Goal: Use online tool/utility

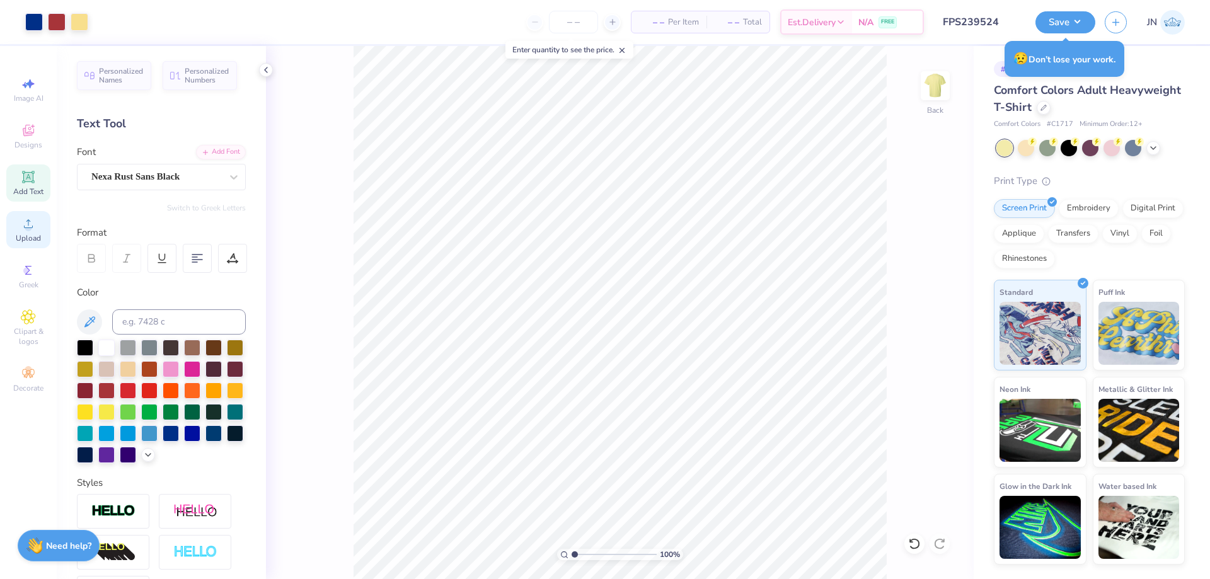
click at [33, 236] on span "Upload" at bounding box center [28, 238] width 25 height 10
type input "7.42"
type input "8.71"
type input "4.31"
type input "13.25"
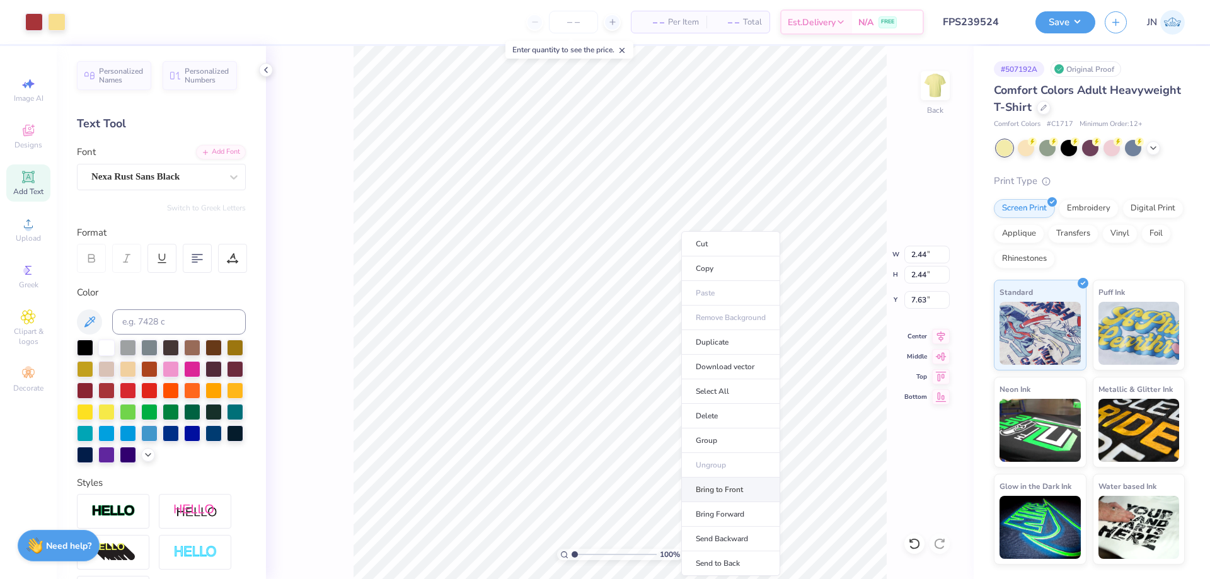
click at [714, 482] on li "Bring to Front" at bounding box center [731, 490] width 99 height 25
type input "8.66"
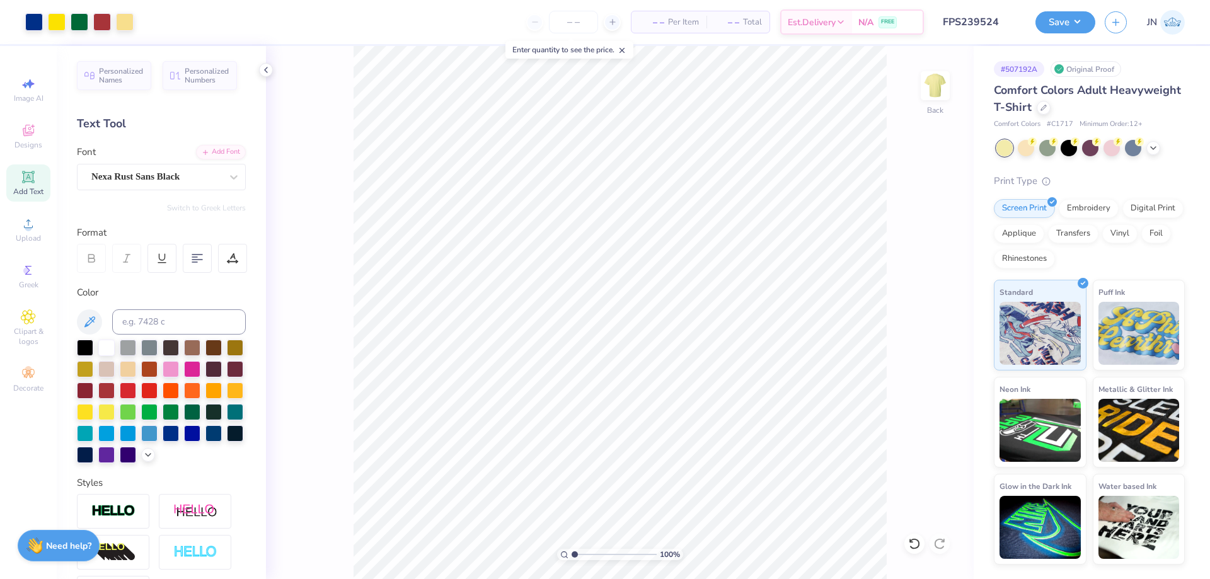
click at [341, 271] on div "100 % Back" at bounding box center [620, 312] width 708 height 533
click at [944, 338] on icon at bounding box center [941, 336] width 18 height 15
click at [920, 279] on input "11.78" at bounding box center [927, 275] width 45 height 18
type input "12"
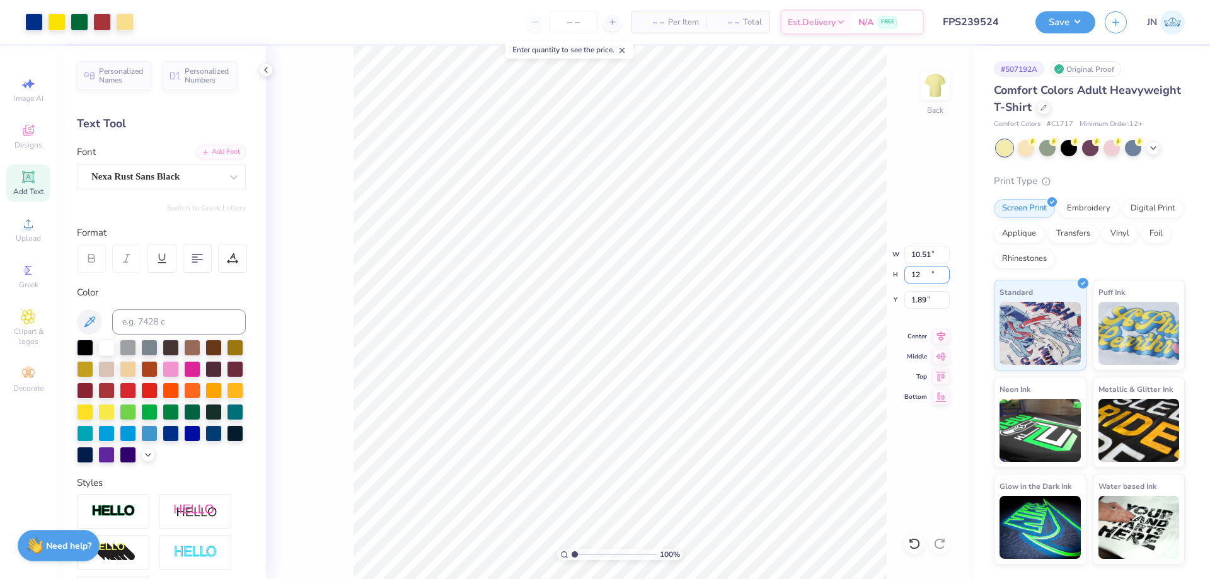
type input "10.51"
type input "12.00"
click at [916, 296] on input "1.89" at bounding box center [927, 300] width 45 height 18
type input "2"
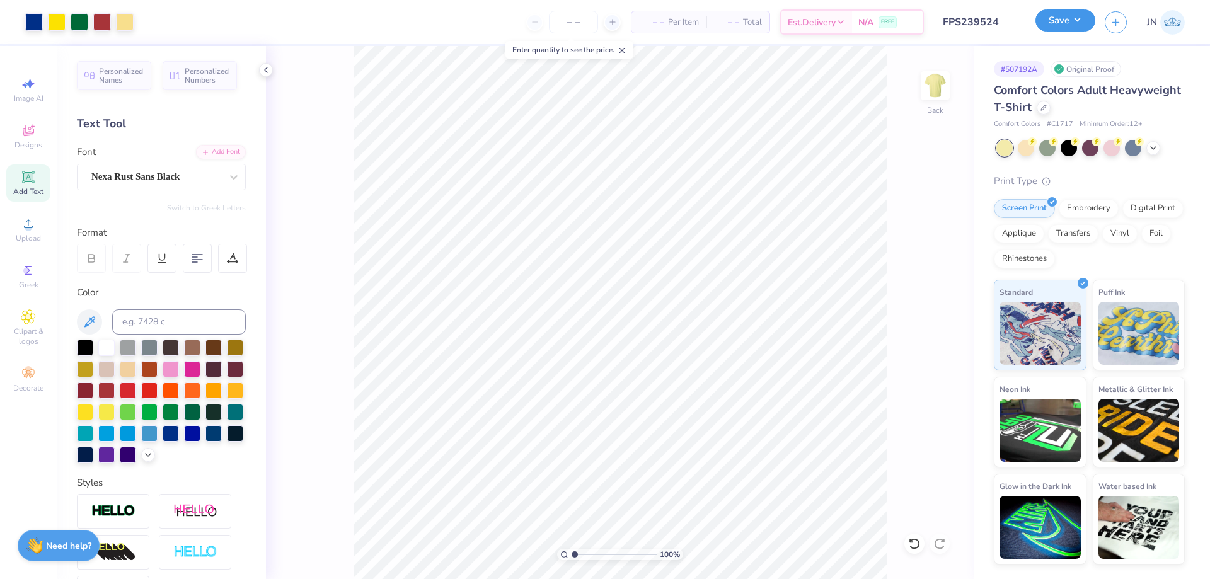
click at [1067, 32] on button "Save" at bounding box center [1066, 20] width 60 height 22
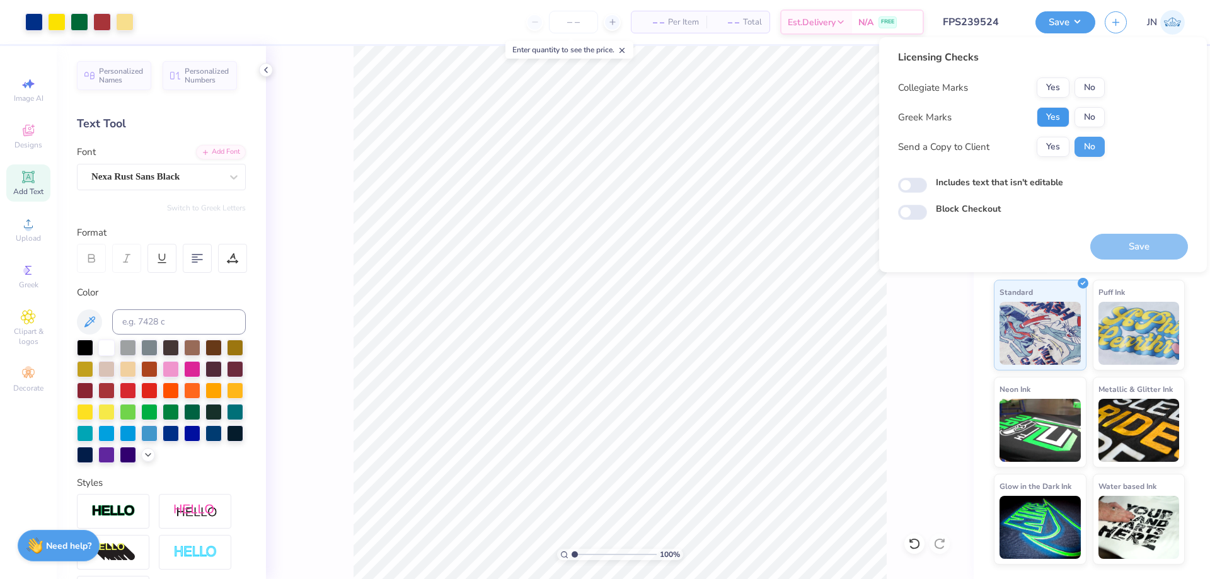
click at [1064, 126] on button "Yes" at bounding box center [1053, 117] width 33 height 20
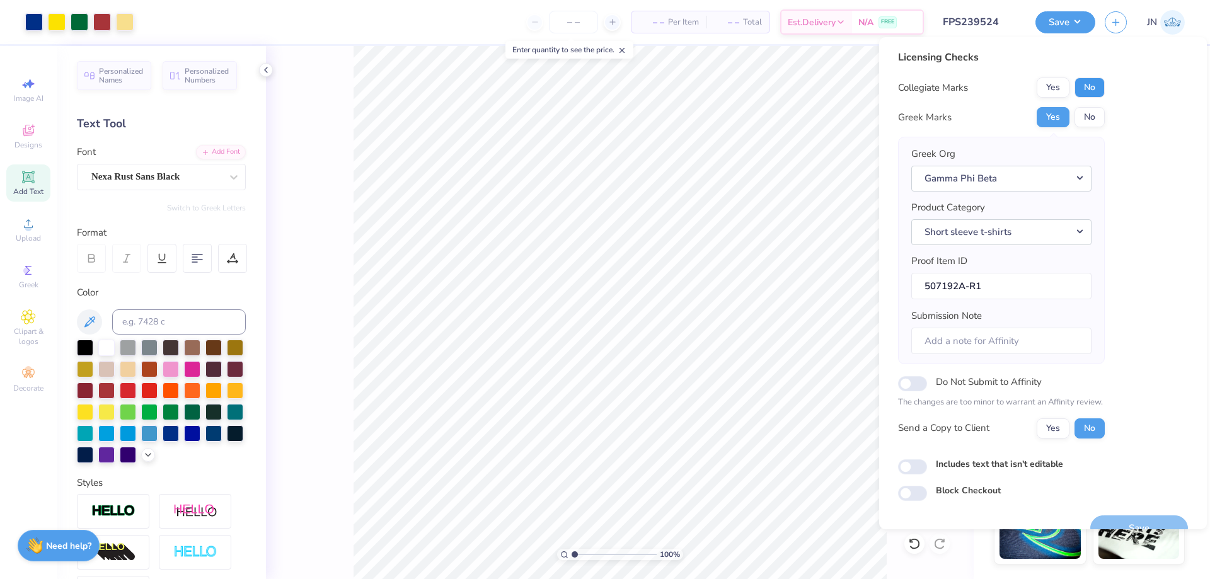
click at [1089, 86] on button "No" at bounding box center [1090, 88] width 30 height 20
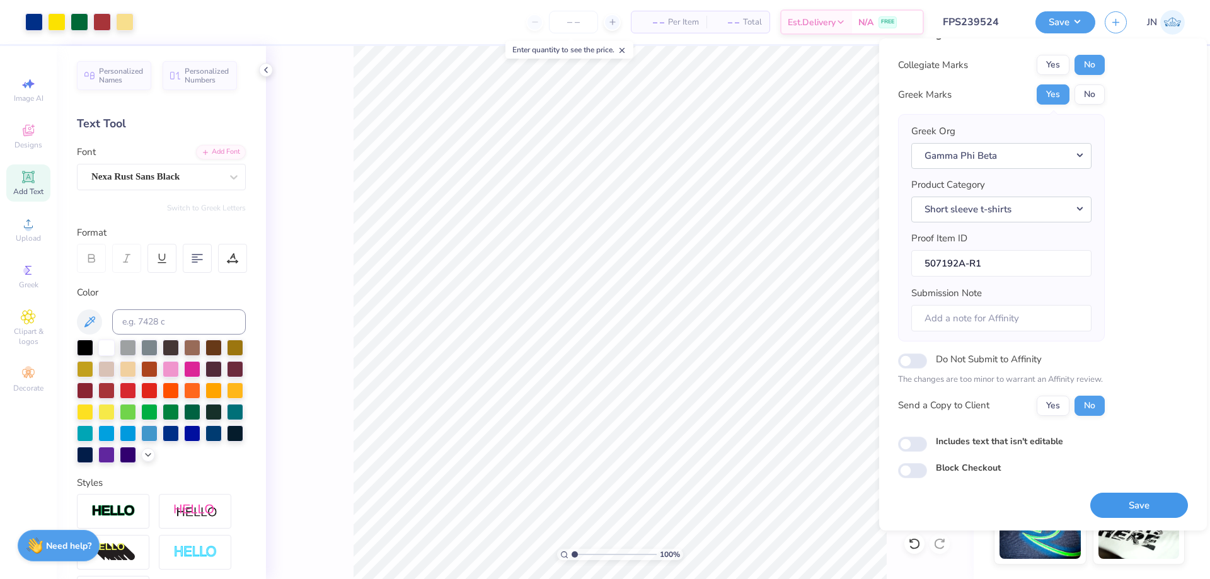
click at [1126, 494] on button "Save" at bounding box center [1140, 506] width 98 height 26
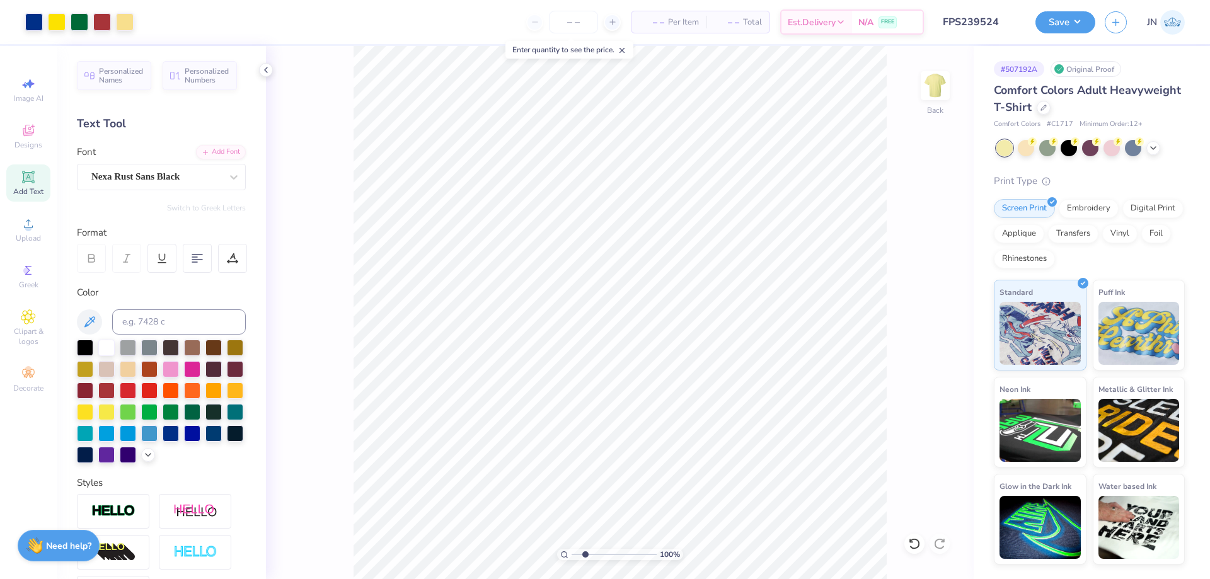
click at [585, 556] on input "range" at bounding box center [614, 554] width 85 height 11
drag, startPoint x: 581, startPoint y: 557, endPoint x: 566, endPoint y: 555, distance: 15.3
type input "1"
click at [572, 555] on input "range" at bounding box center [614, 554] width 85 height 11
